Goal: Task Accomplishment & Management: Use online tool/utility

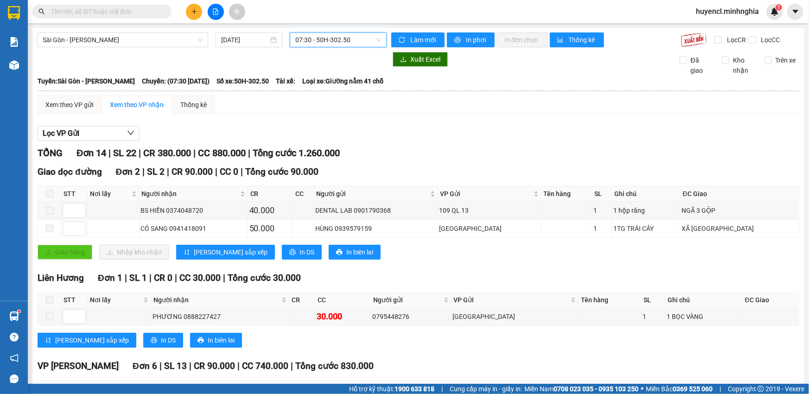
click at [333, 35] on span "07:30 - 50H-302.50" at bounding box center [338, 40] width 86 height 14
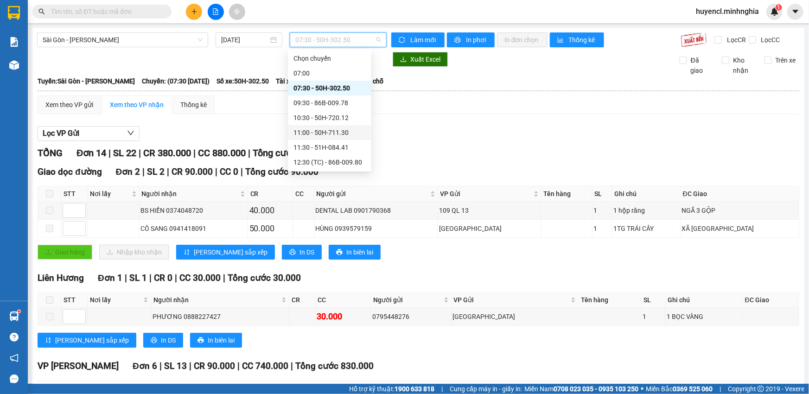
click at [346, 127] on div "11:00 - 50H-711.30" at bounding box center [329, 132] width 72 height 10
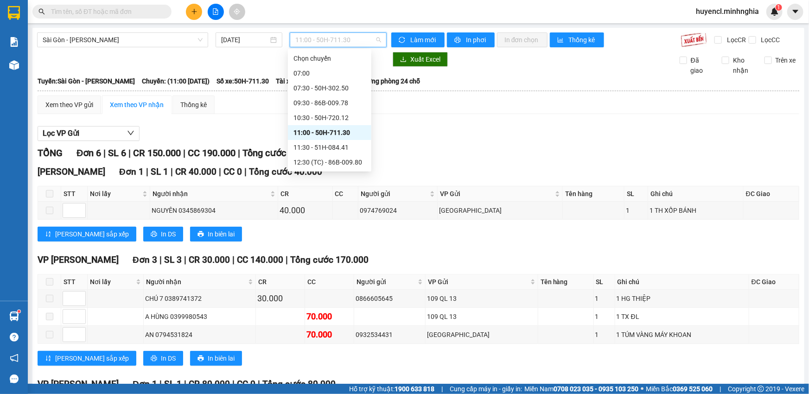
click at [330, 34] on span "11:00 - 50H-711.30" at bounding box center [338, 40] width 86 height 14
click at [335, 142] on div "11:30 - 51H-084.41" at bounding box center [329, 147] width 72 height 10
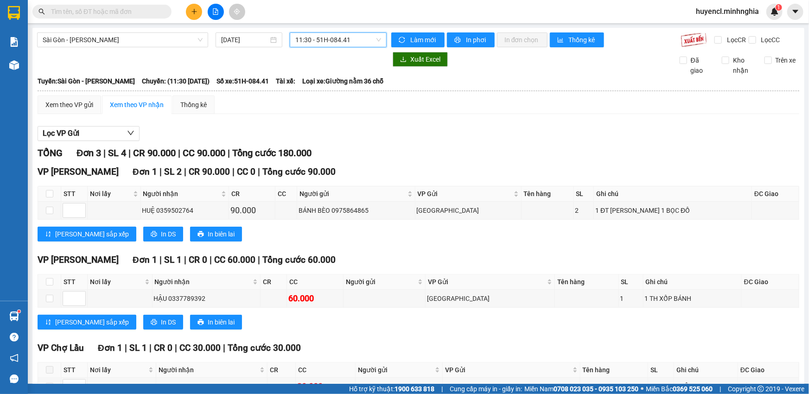
click at [346, 38] on span "11:30 - 51H-084.41" at bounding box center [338, 40] width 86 height 14
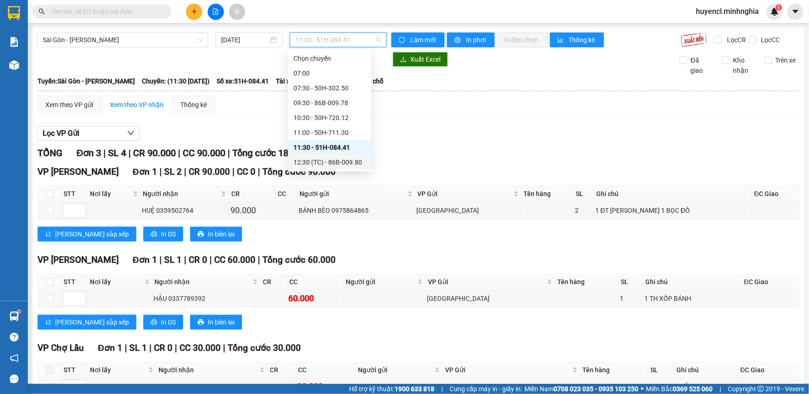
click at [329, 157] on div "12:30 (TC) - 86B-009.80" at bounding box center [329, 162] width 72 height 10
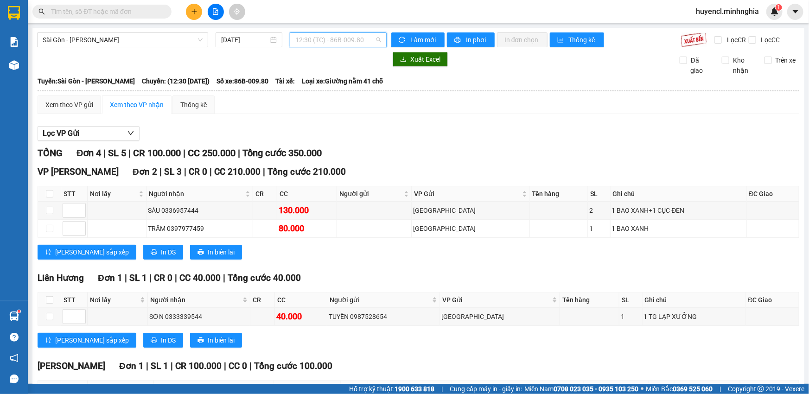
click at [331, 42] on span "12:30 (TC) - 86B-009.80" at bounding box center [338, 40] width 86 height 14
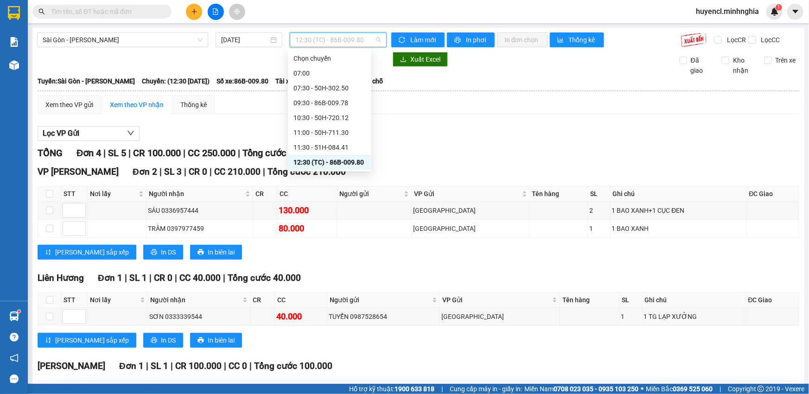
click at [332, 172] on div "14:30 - 50H-723.41" at bounding box center [329, 177] width 72 height 10
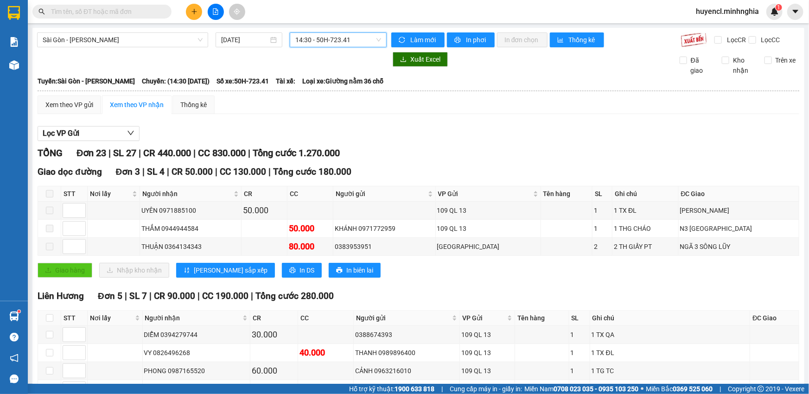
click at [337, 34] on span "14:30 - 50H-723.41" at bounding box center [338, 40] width 86 height 14
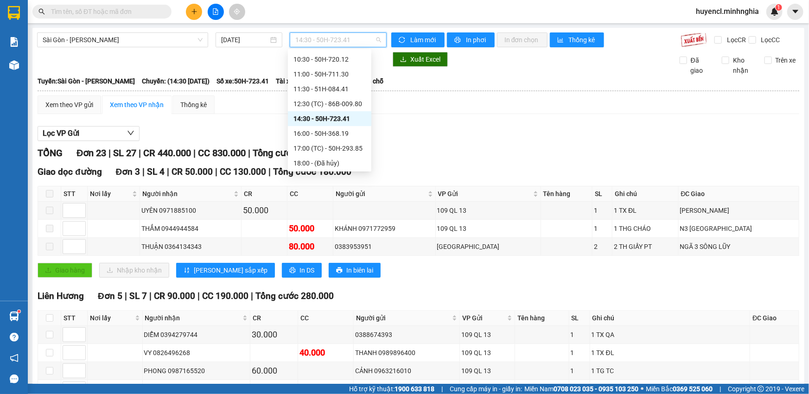
scroll to position [103, 0]
click at [335, 92] on div "16:00 - 50H-368.19" at bounding box center [329, 88] width 72 height 10
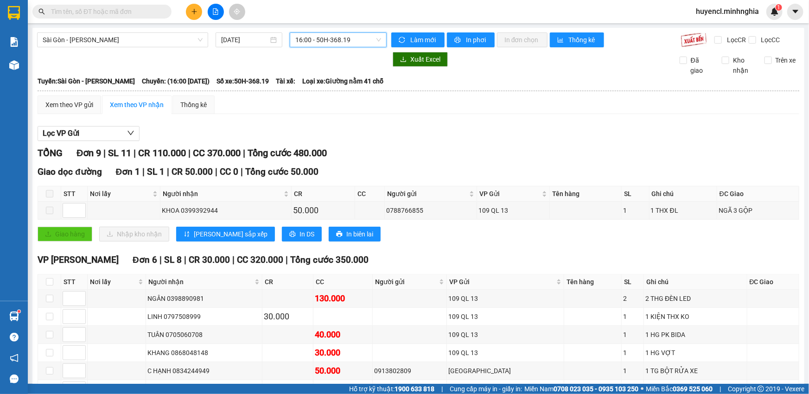
click at [343, 41] on span "16:00 - 50H-368.19" at bounding box center [338, 40] width 86 height 14
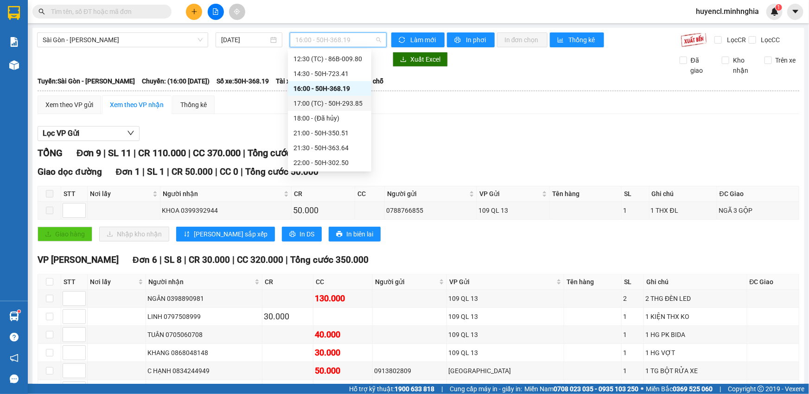
click at [356, 102] on div "17:00 (TC) - 50H-293.85" at bounding box center [329, 103] width 72 height 10
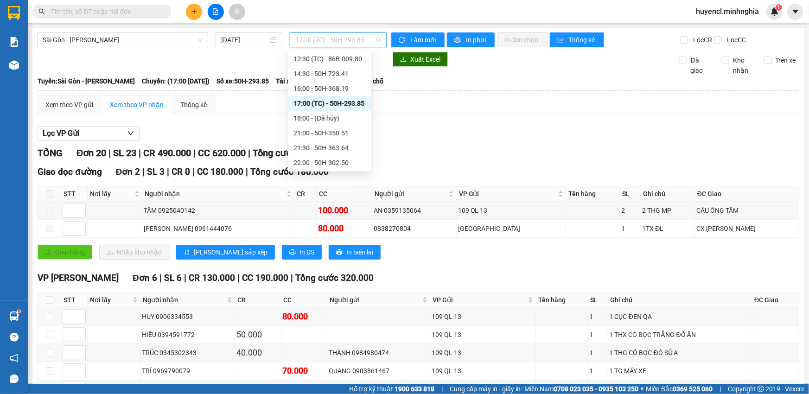
click at [330, 42] on span "17:00 (TC) - 50H-293.85" at bounding box center [338, 40] width 86 height 14
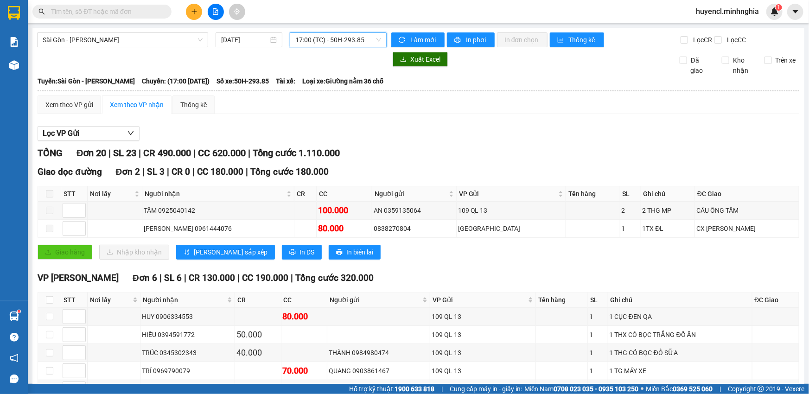
click at [349, 41] on span "17:00 (TC) - 50H-293.85" at bounding box center [338, 40] width 86 height 14
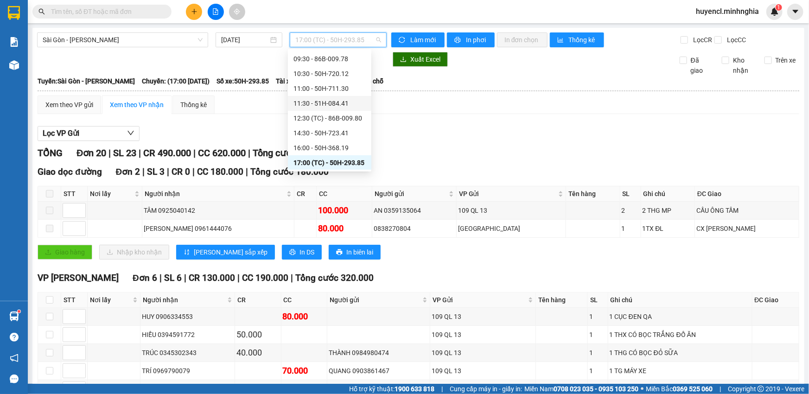
click at [351, 107] on div "11:30 - 51H-084.41" at bounding box center [329, 103] width 72 height 10
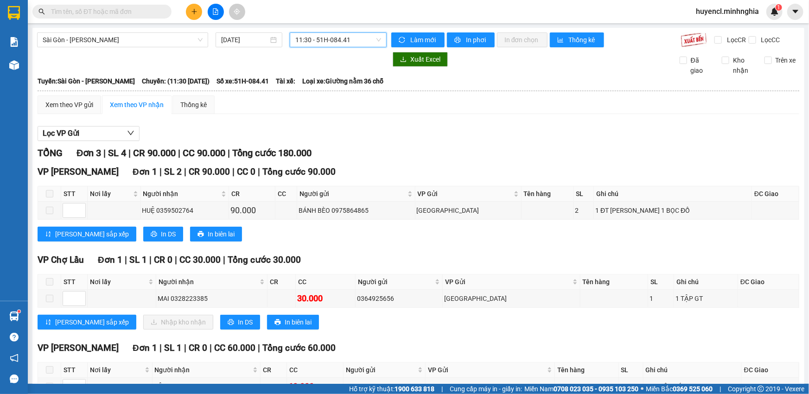
click at [339, 42] on span "11:30 - 51H-084.41" at bounding box center [338, 40] width 86 height 14
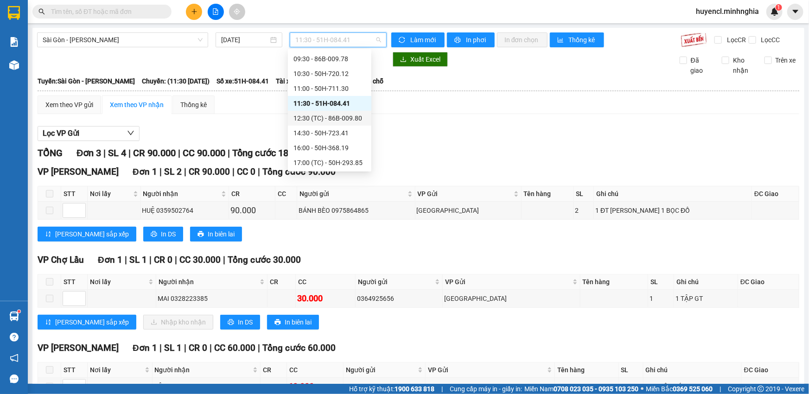
click at [354, 121] on div "12:30 (TC) - 86B-009.80" at bounding box center [329, 118] width 72 height 10
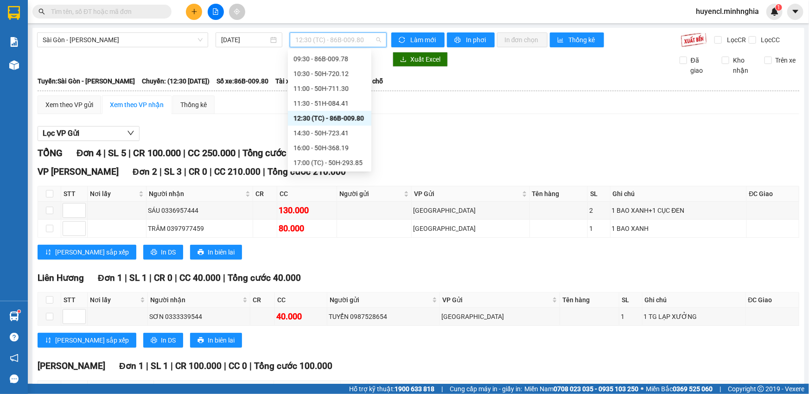
click at [322, 40] on span "12:30 (TC) - 86B-009.80" at bounding box center [338, 40] width 86 height 14
click at [332, 96] on div "14:30 - 50H-723.41" at bounding box center [329, 90] width 83 height 15
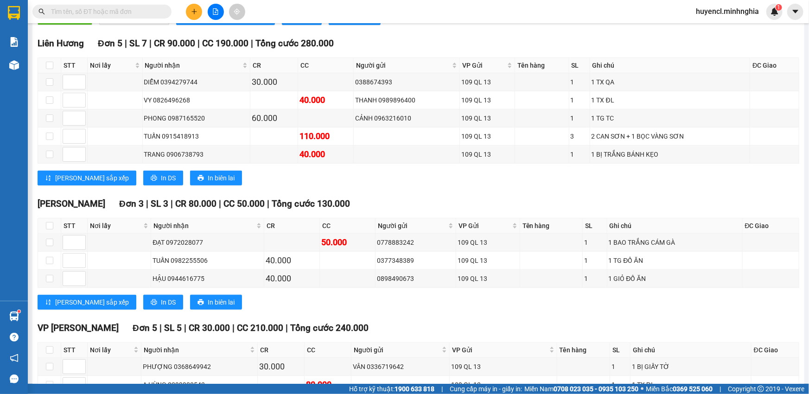
scroll to position [547, 0]
